Goal: Information Seeking & Learning: Learn about a topic

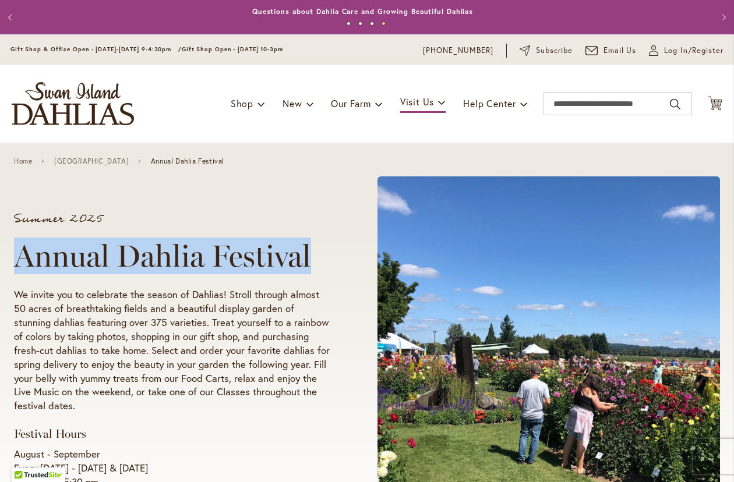
drag, startPoint x: 323, startPoint y: 261, endPoint x: 17, endPoint y: 259, distance: 306.3
click at [17, 259] on h1 "Annual Dahlia Festival" at bounding box center [173, 256] width 319 height 35
copy h1 "Annual Dahlia Festival"
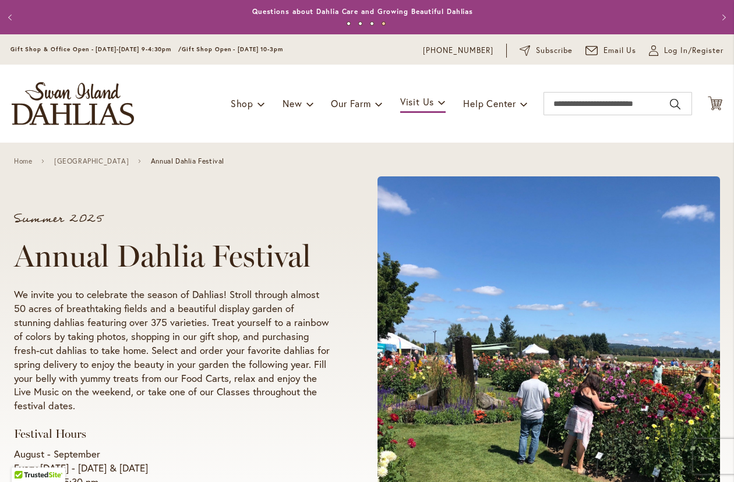
click at [215, 435] on h3 "Festival Hours" at bounding box center [173, 434] width 319 height 15
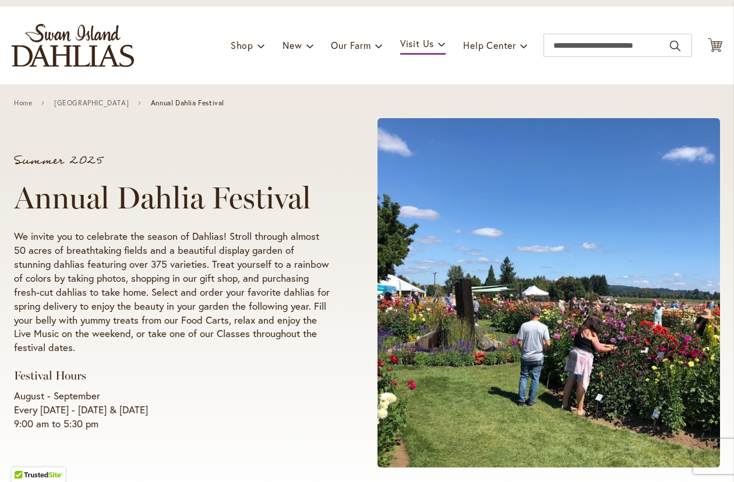
scroll to position [116, 0]
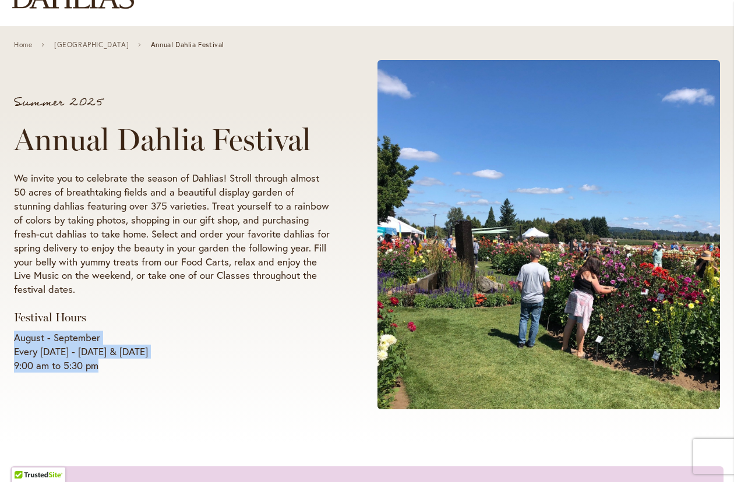
drag, startPoint x: 98, startPoint y: 374, endPoint x: 16, endPoint y: 337, distance: 90.2
click at [16, 337] on div "Summer 2025 Annual Dahlia Festival We invite you to celebrate the season of Dah…" at bounding box center [190, 235] width 353 height 298
copy p "August - September Every Wednesday - Sunday & Labor Day 9:00 am to 5:30 pm"
click at [121, 189] on p "We invite you to celebrate the season of Dahlias! Stroll through almost 50 acre…" at bounding box center [173, 234] width 319 height 126
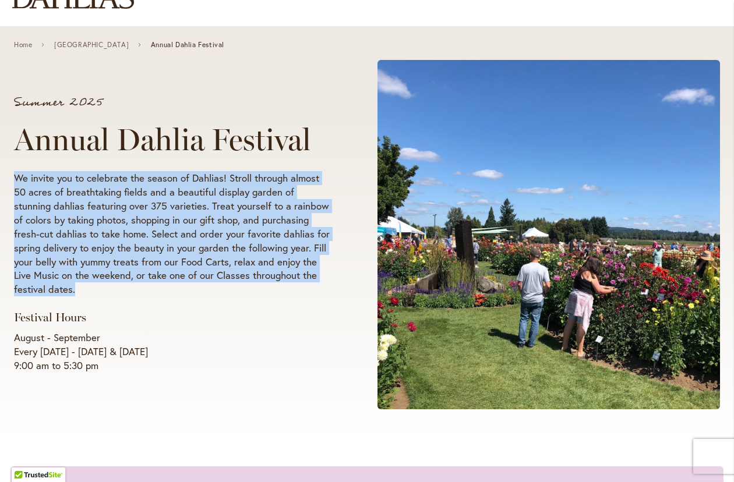
drag, startPoint x: 15, startPoint y: 177, endPoint x: 51, endPoint y: 289, distance: 117.6
click at [51, 289] on p "We invite you to celebrate the season of Dahlias! Stroll through almost 50 acre…" at bounding box center [173, 234] width 319 height 126
copy p "We invite you to celebrate the season of Dahlias! Stroll through almost 50 acre…"
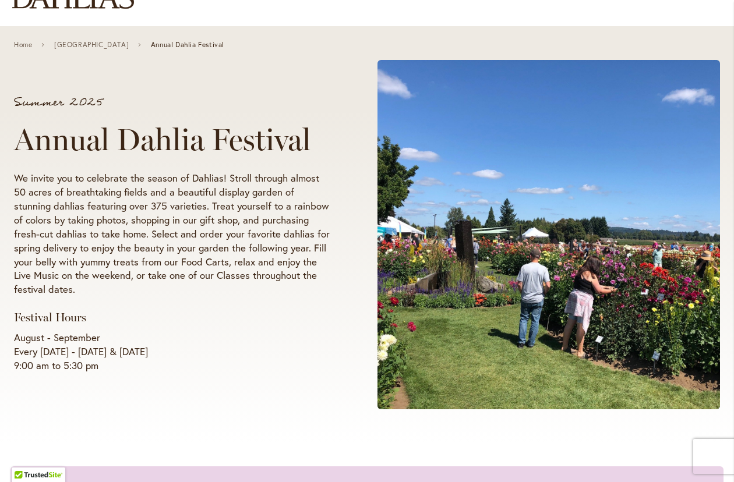
click at [112, 140] on h1 "Annual Dahlia Festival" at bounding box center [173, 139] width 319 height 35
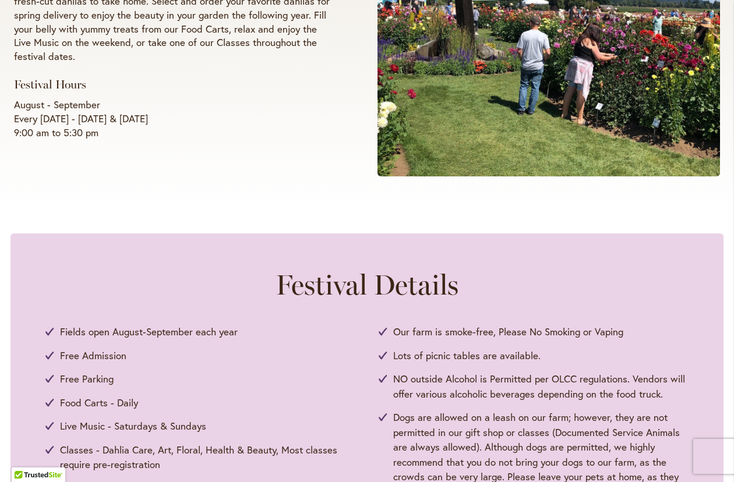
scroll to position [0, 0]
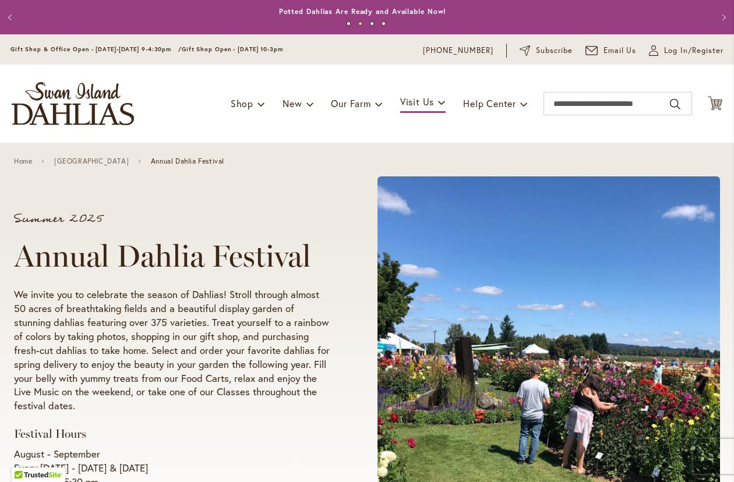
click at [373, 108] on ul "Shop Dahlia Tubers Collections Fresh Cut Dahlias Gardening Supplies Gift Cards …" at bounding box center [379, 104] width 297 height 22
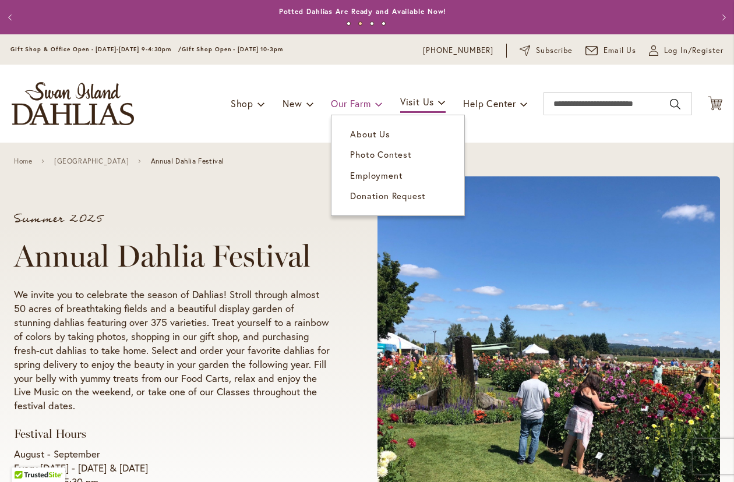
click at [355, 108] on span "Our Farm" at bounding box center [351, 103] width 40 height 12
click at [355, 137] on span "About Us" at bounding box center [370, 134] width 40 height 12
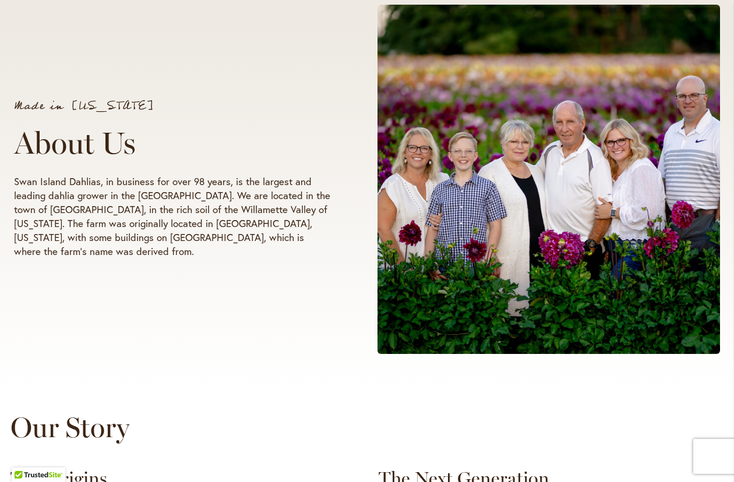
scroll to position [175, 0]
